Goal: Share content

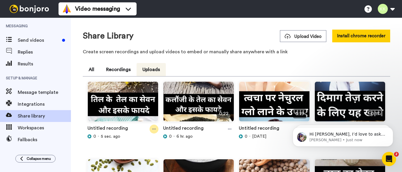
click at [152, 128] on div at bounding box center [154, 129] width 9 height 9
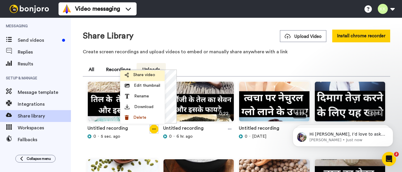
click at [145, 73] on span "Share video" at bounding box center [144, 75] width 22 height 6
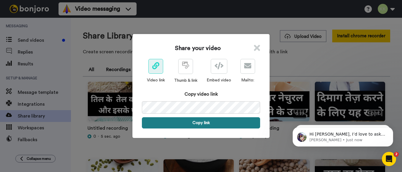
click at [199, 120] on button "Copy link" at bounding box center [201, 122] width 118 height 11
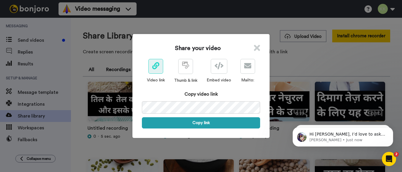
scroll to position [0, 30]
